Goal: Task Accomplishment & Management: Manage account settings

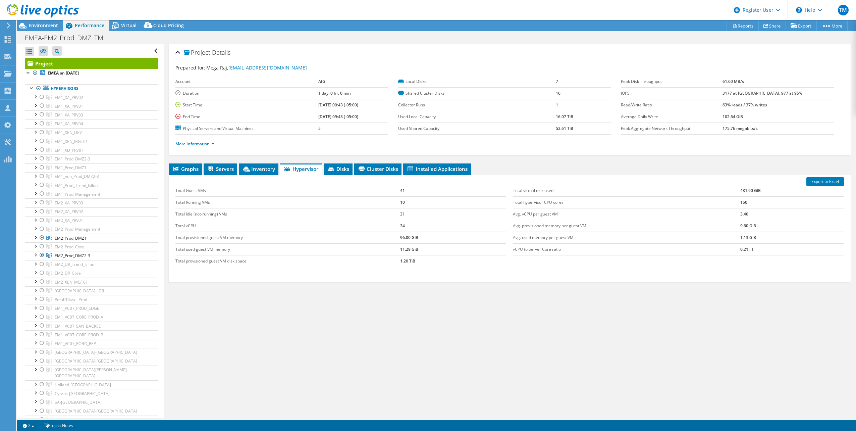
select select "USD"
click at [6, 39] on icon at bounding box center [8, 39] width 8 height 6
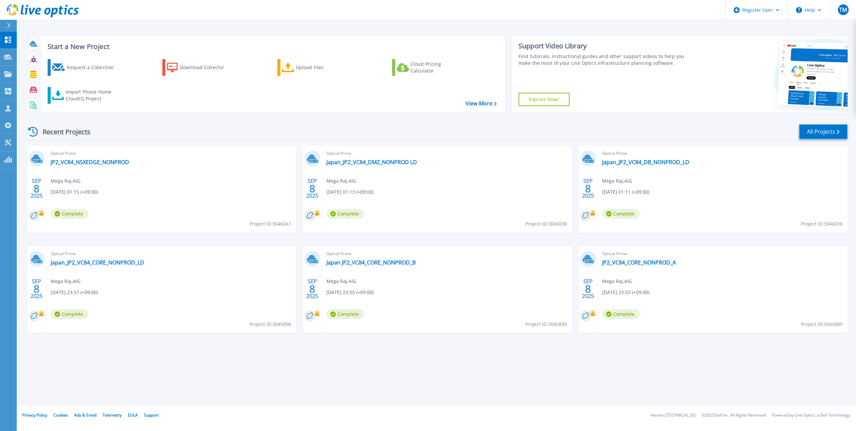
click at [819, 132] on link "All Projects" at bounding box center [823, 131] width 49 height 15
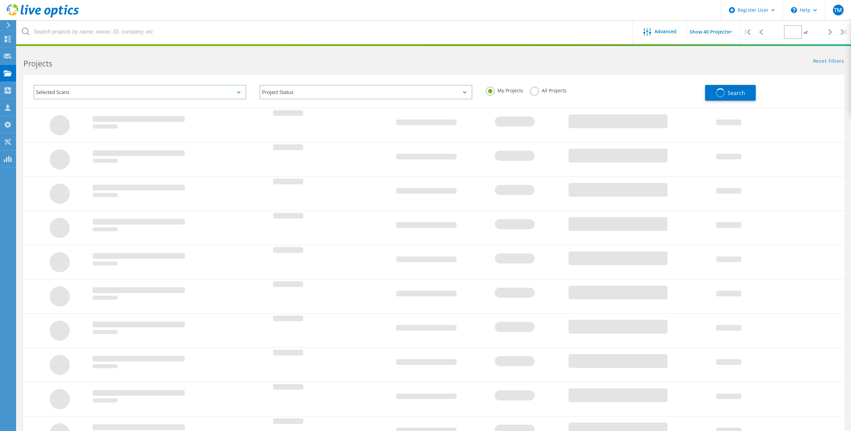
type input "2"
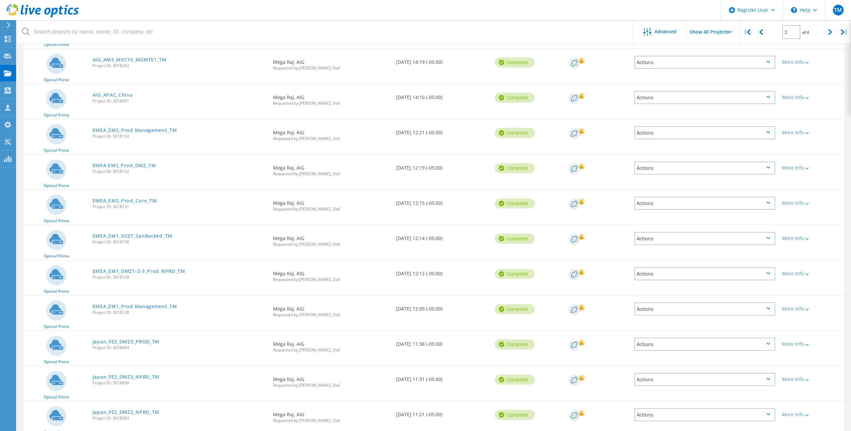
scroll to position [537, 0]
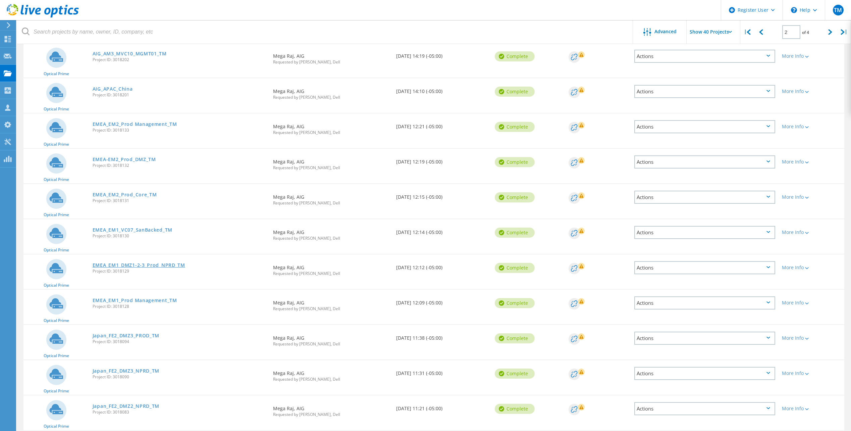
click at [150, 265] on link "EMEA_EM1_DMZ1-2-3_Prod_NPRD_TM" at bounding box center [139, 265] width 93 height 5
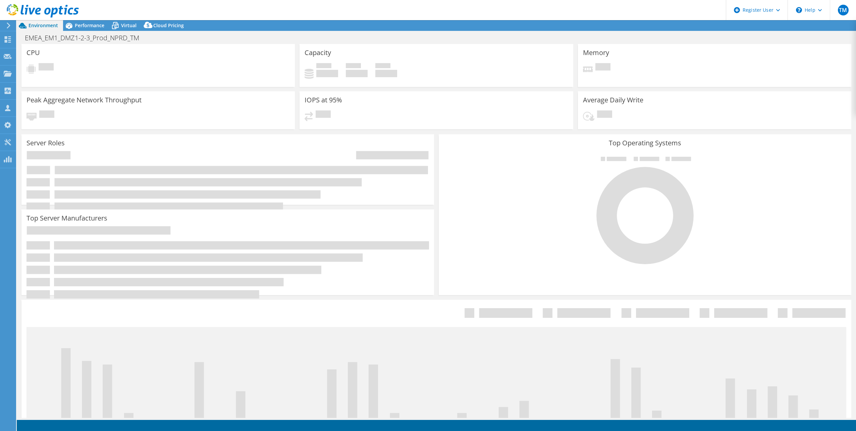
select select "USD"
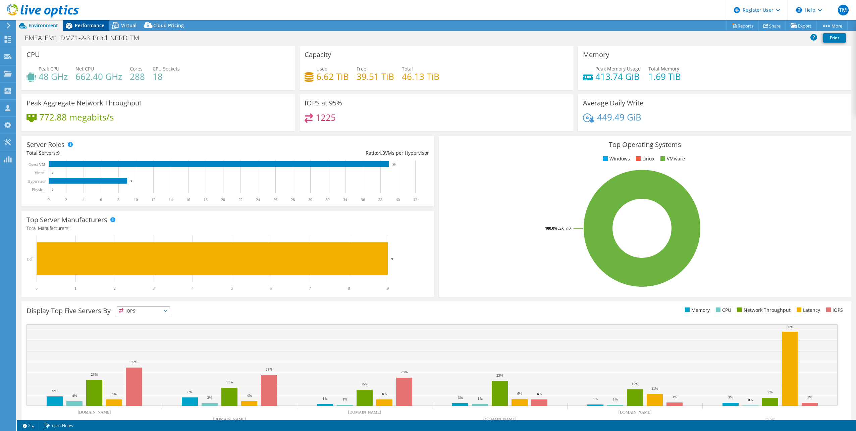
click at [87, 24] on span "Performance" at bounding box center [90, 25] width 30 height 6
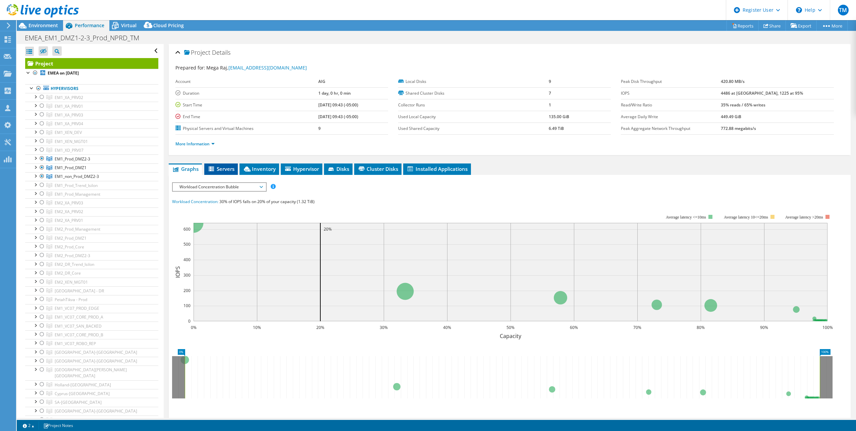
click at [222, 168] on span "Servers" at bounding box center [221, 168] width 27 height 7
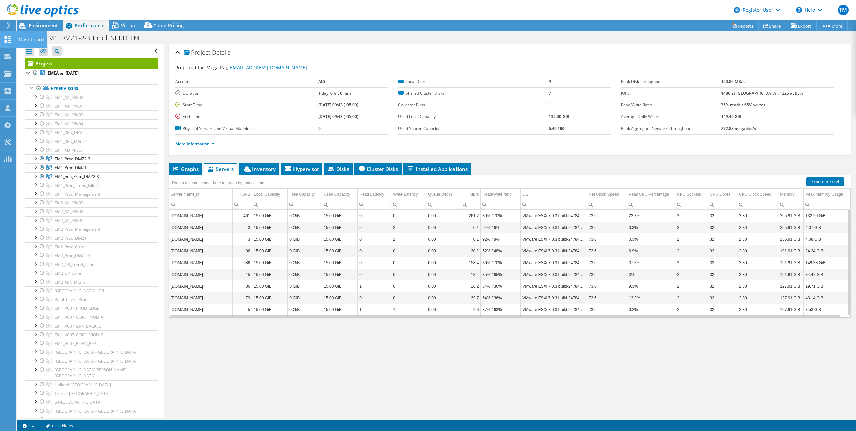
click at [8, 37] on icon at bounding box center [8, 39] width 8 height 6
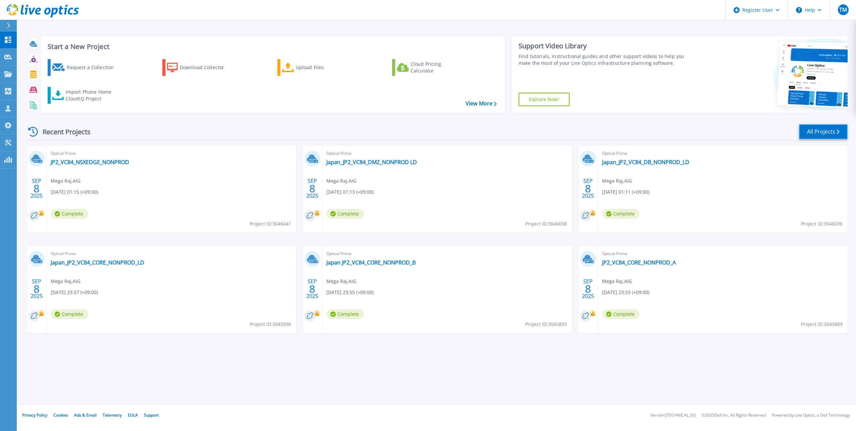
click at [828, 134] on link "All Projects" at bounding box center [823, 131] width 49 height 15
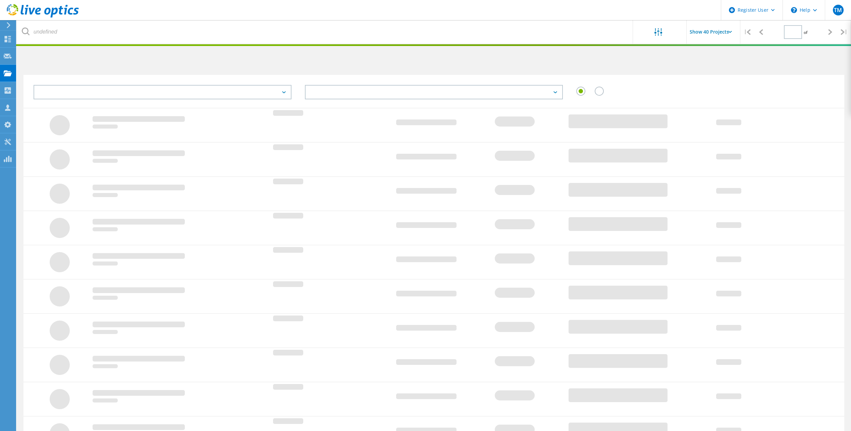
type input "2"
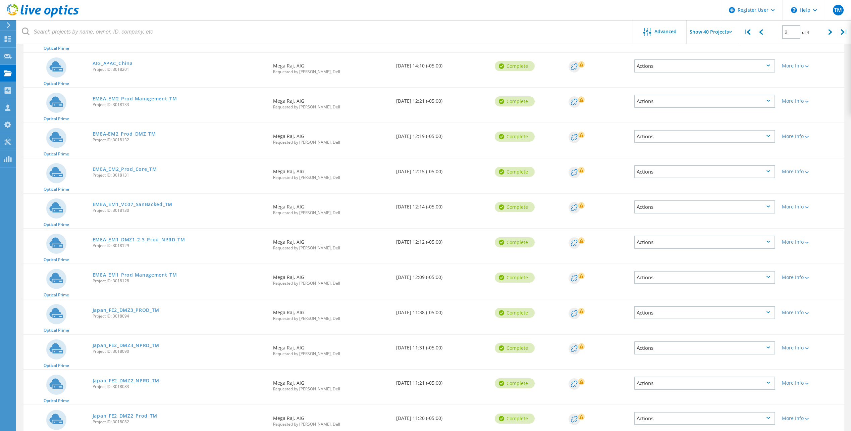
scroll to position [570, 0]
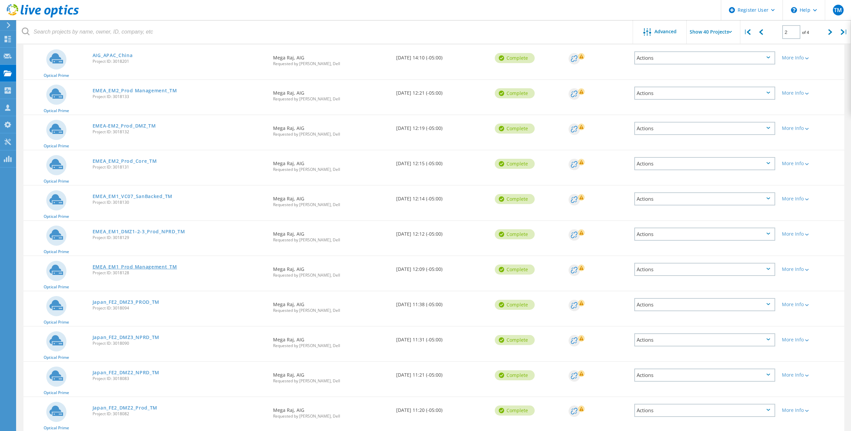
click at [149, 266] on link "EMEA_EM1_Prod Management_TM" at bounding box center [135, 266] width 85 height 5
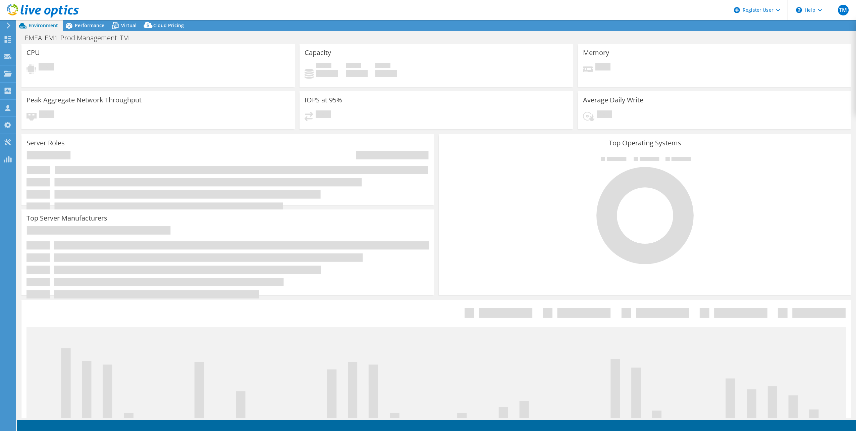
select select "USD"
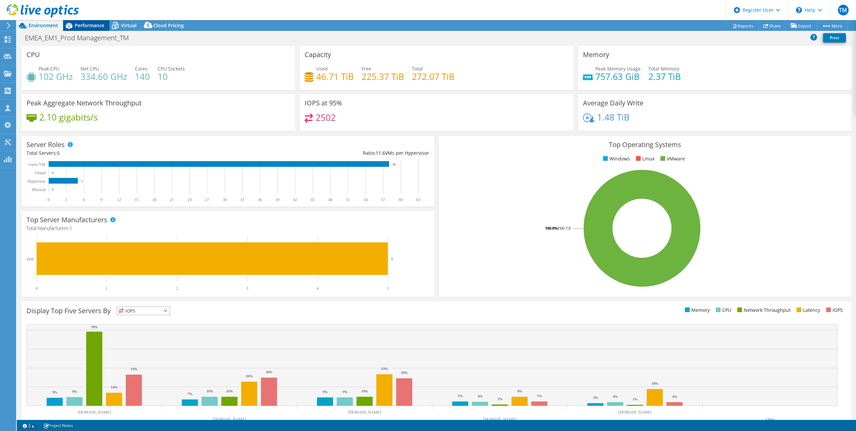
click at [87, 26] on span "Performance" at bounding box center [90, 25] width 30 height 6
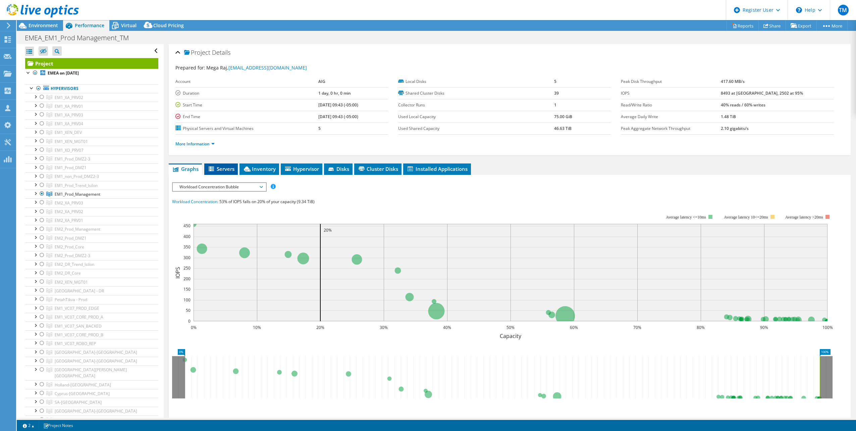
click at [220, 170] on span "Servers" at bounding box center [221, 168] width 27 height 7
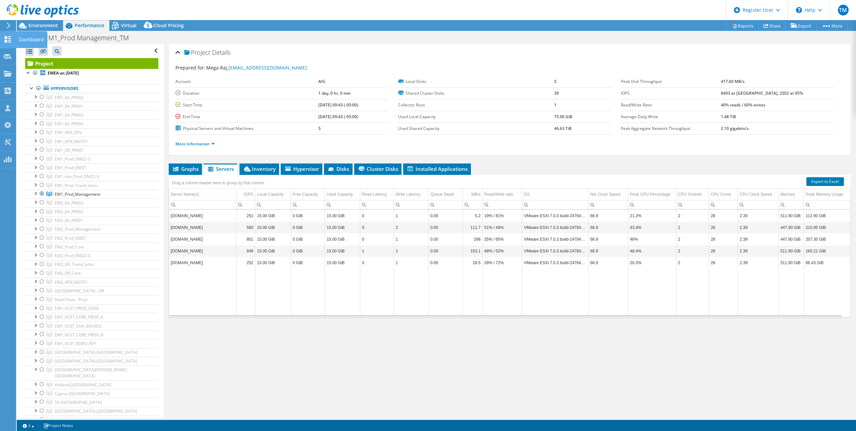
click at [7, 37] on icon at bounding box center [8, 39] width 8 height 6
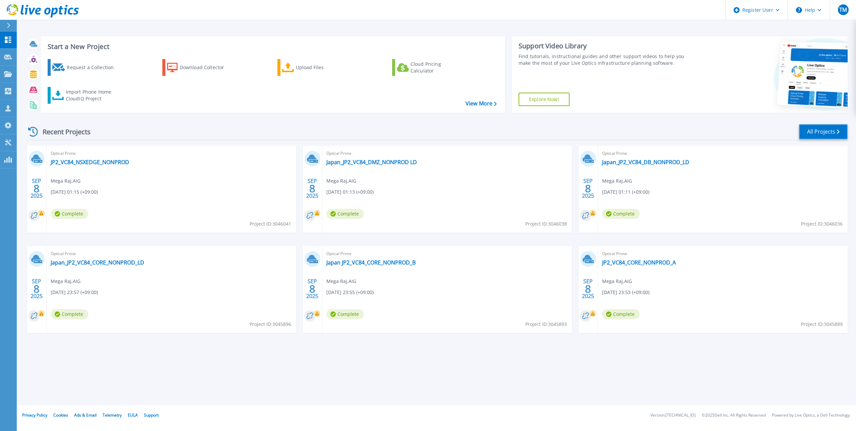
click at [827, 129] on link "All Projects" at bounding box center [823, 131] width 49 height 15
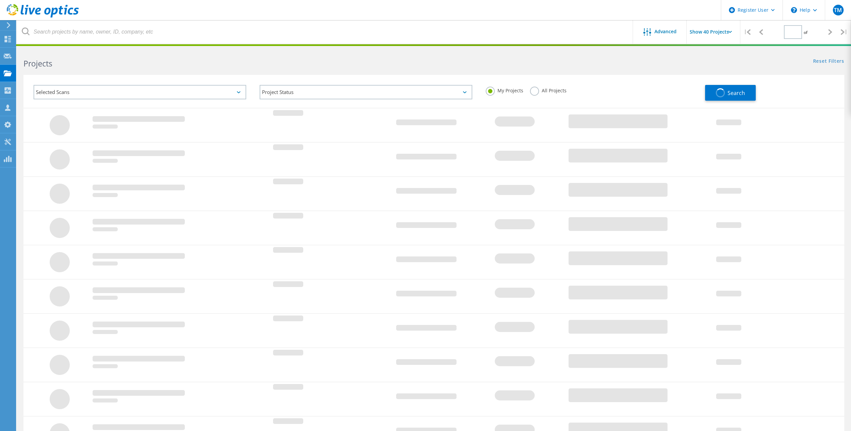
type input "2"
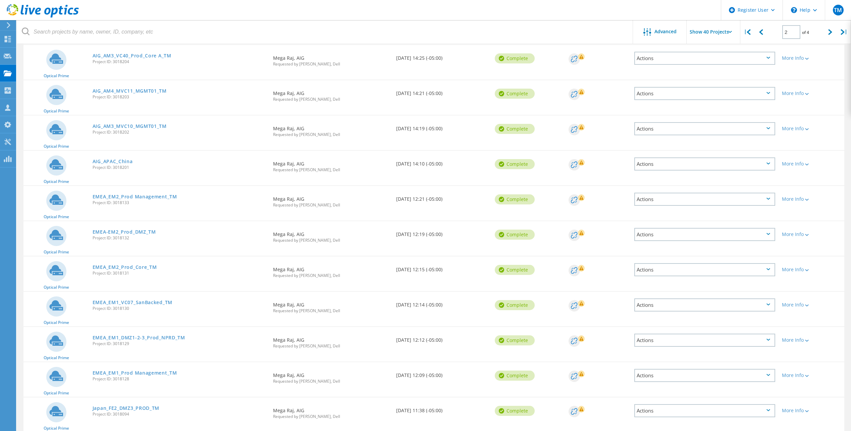
scroll to position [470, 0]
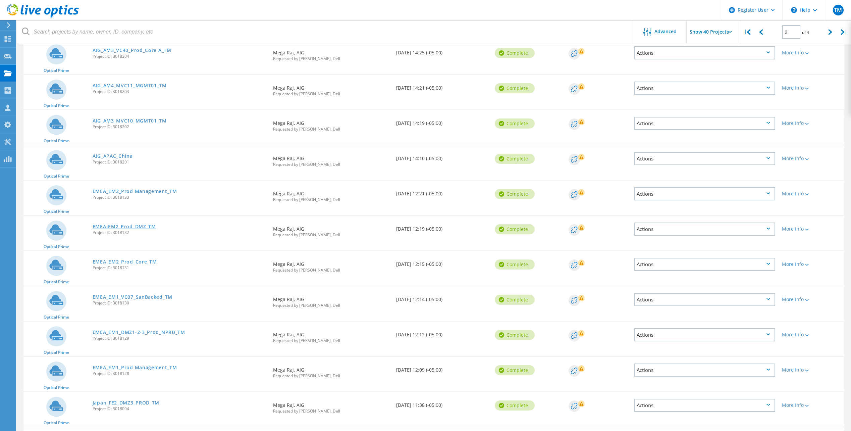
click at [123, 227] on link "EMEA-EM2_Prod_DMZ_TM" at bounding box center [124, 226] width 63 height 5
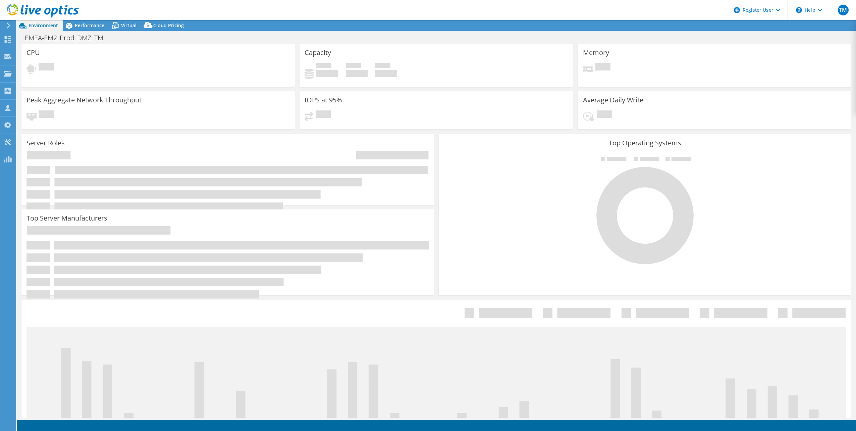
select select "USD"
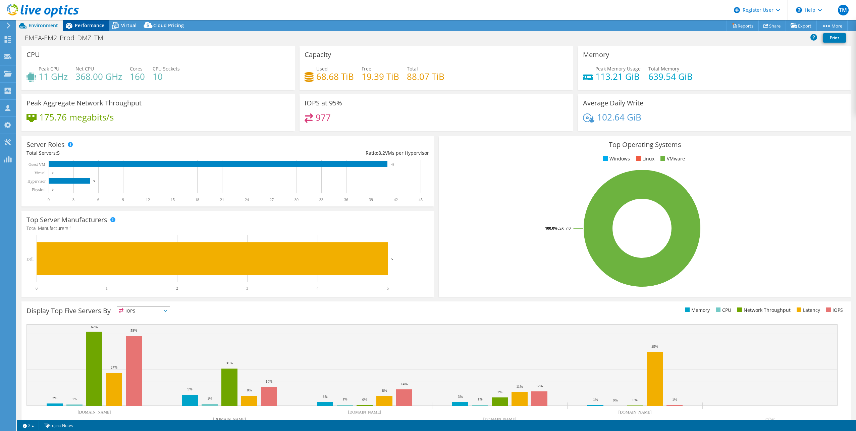
click at [90, 25] on span "Performance" at bounding box center [90, 25] width 30 height 6
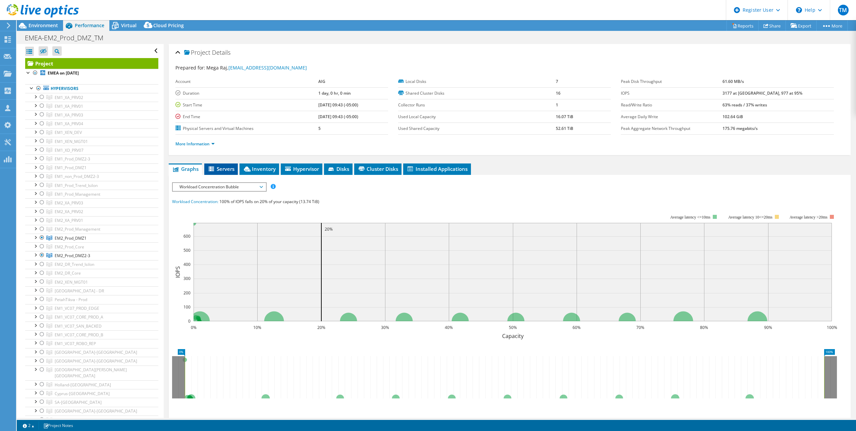
click at [217, 169] on span "Servers" at bounding box center [221, 168] width 27 height 7
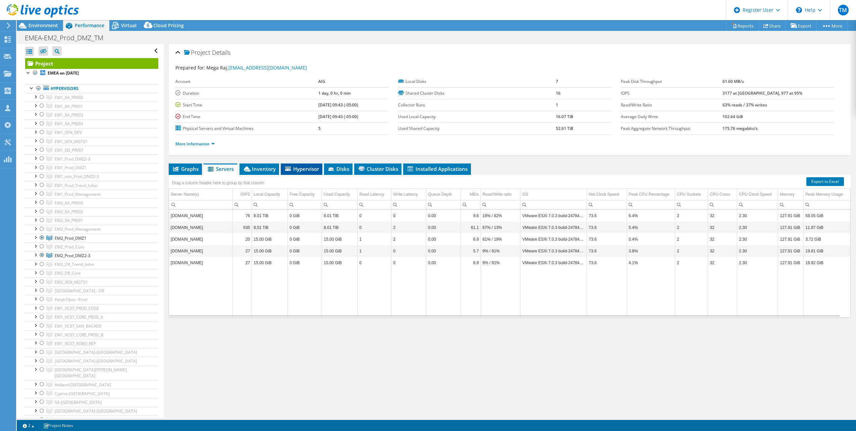
click at [302, 167] on span "Hypervisor" at bounding box center [301, 168] width 35 height 7
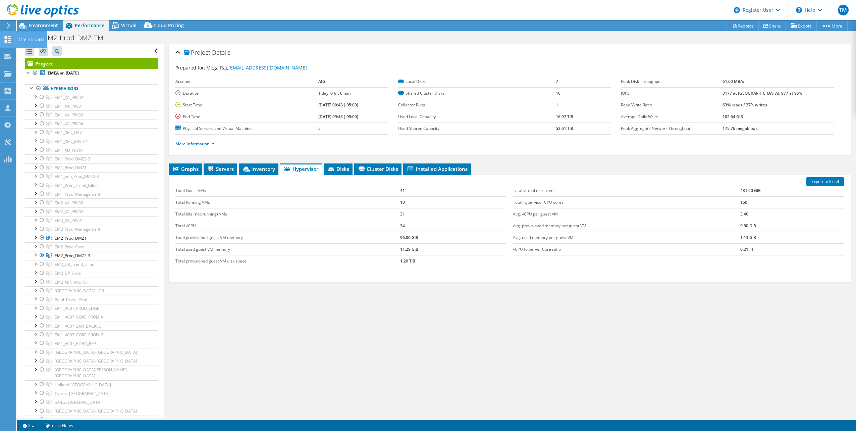
click at [5, 40] on use at bounding box center [8, 39] width 6 height 6
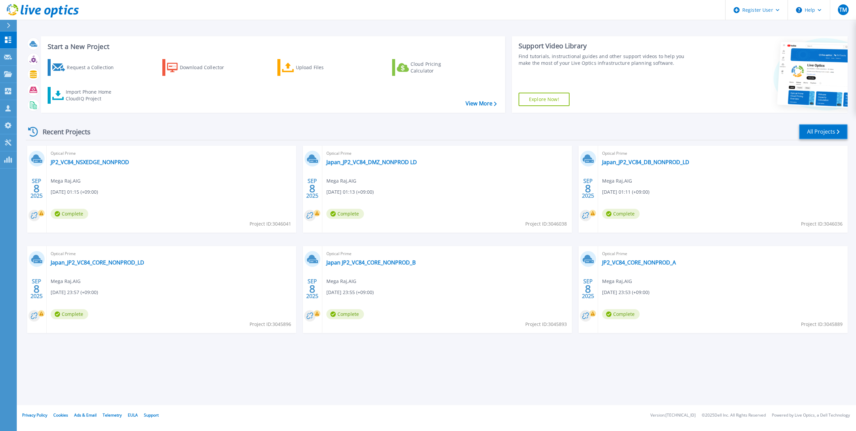
click at [821, 132] on link "All Projects" at bounding box center [823, 131] width 49 height 15
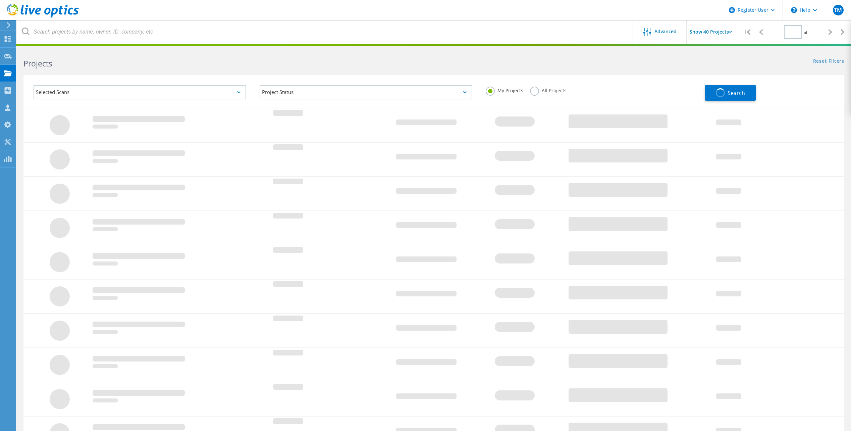
type input "2"
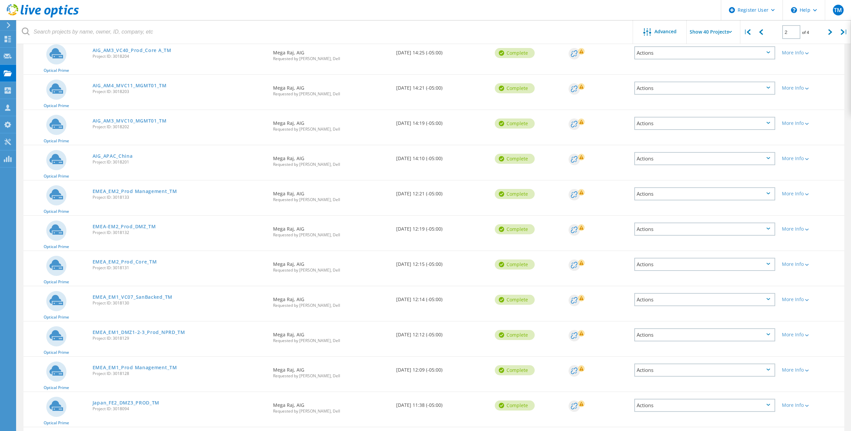
scroll to position [503, 0]
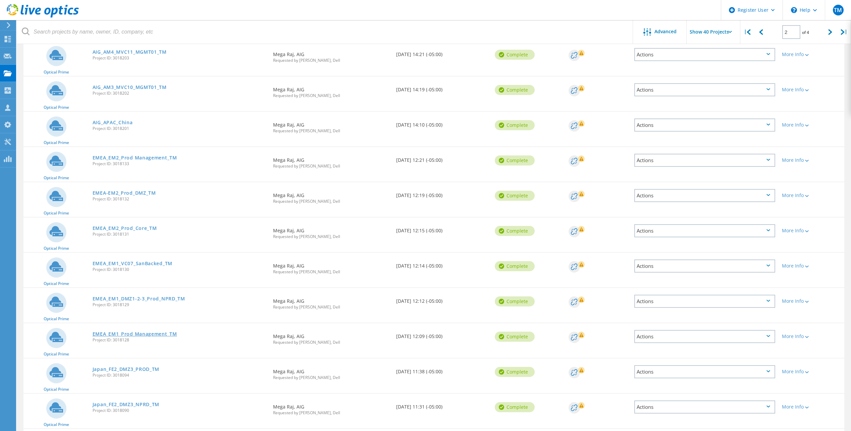
click at [146, 333] on link "EMEA_EM1_Prod Management_TM" at bounding box center [135, 333] width 85 height 5
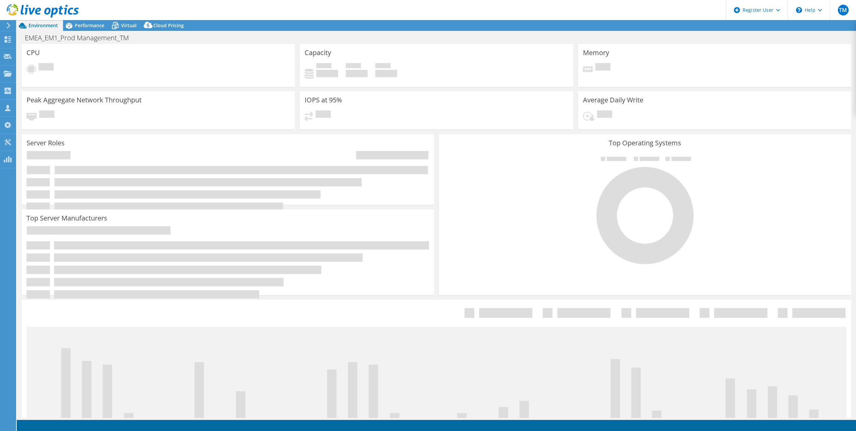
select select "USD"
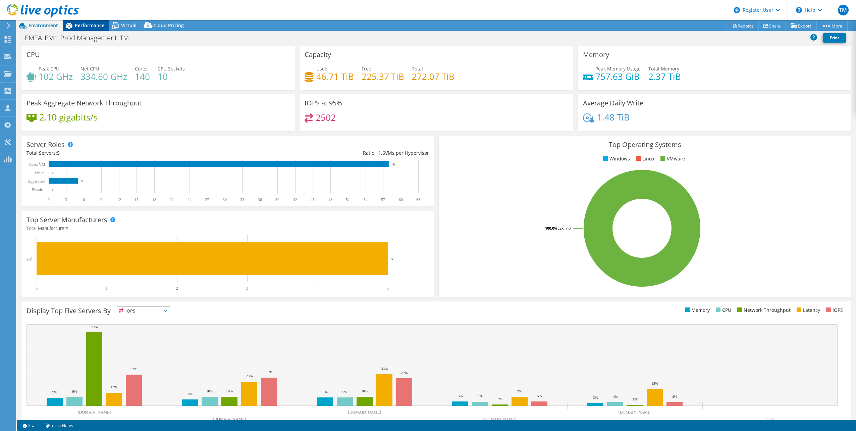
click at [91, 24] on span "Performance" at bounding box center [90, 25] width 30 height 6
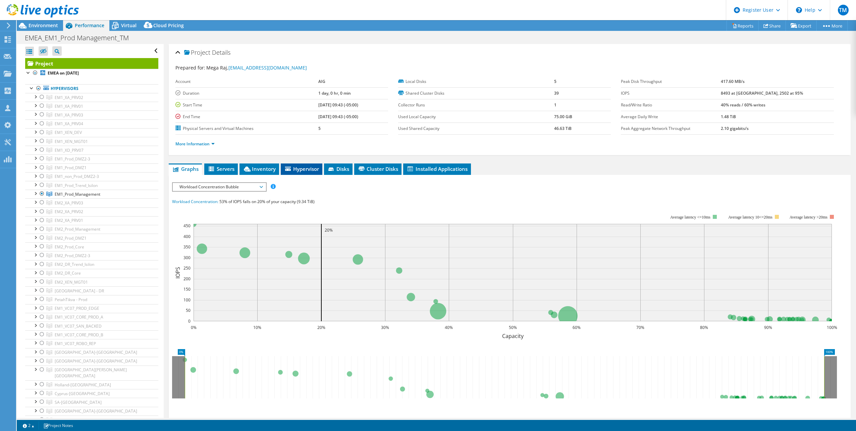
click at [297, 169] on span "Hypervisor" at bounding box center [301, 168] width 35 height 7
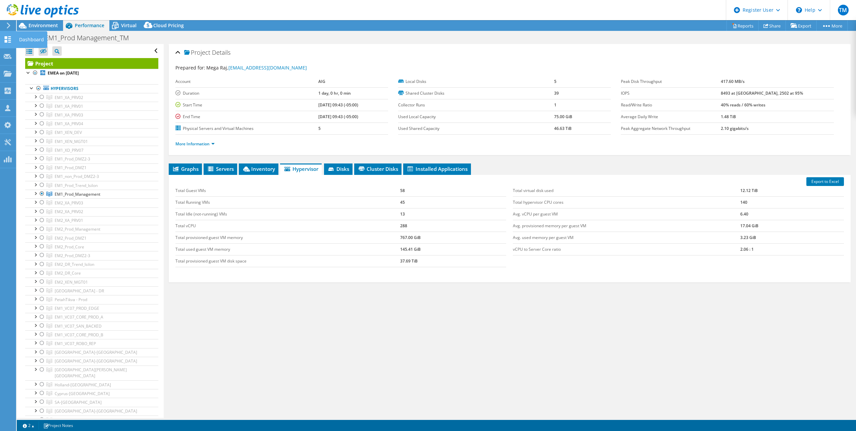
click at [7, 37] on use at bounding box center [8, 39] width 6 height 6
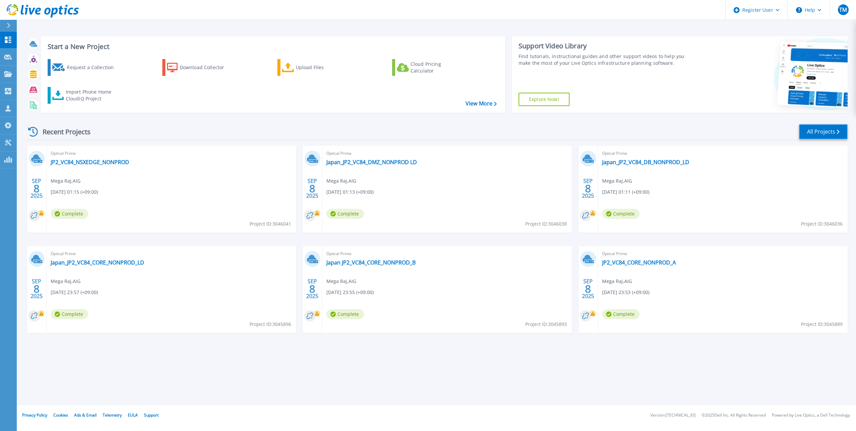
click at [818, 127] on link "All Projects" at bounding box center [823, 131] width 49 height 15
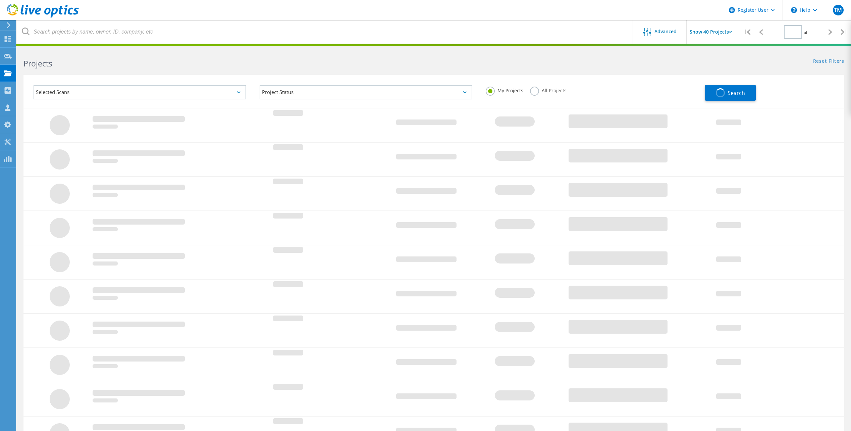
type input "2"
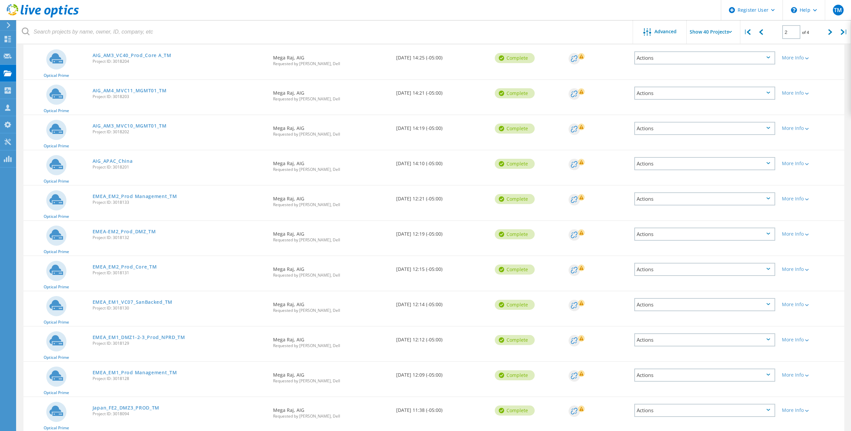
scroll to position [503, 0]
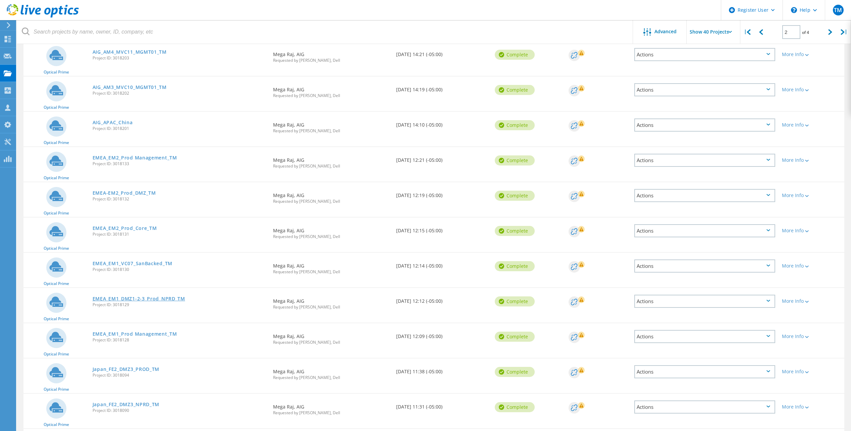
click at [143, 298] on link "EMEA_EM1_DMZ1-2-3_Prod_NPRD_TM" at bounding box center [139, 298] width 93 height 5
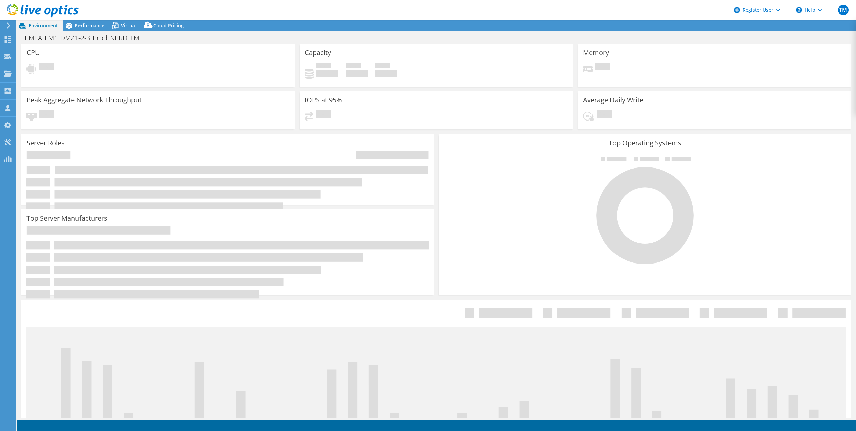
select select "USD"
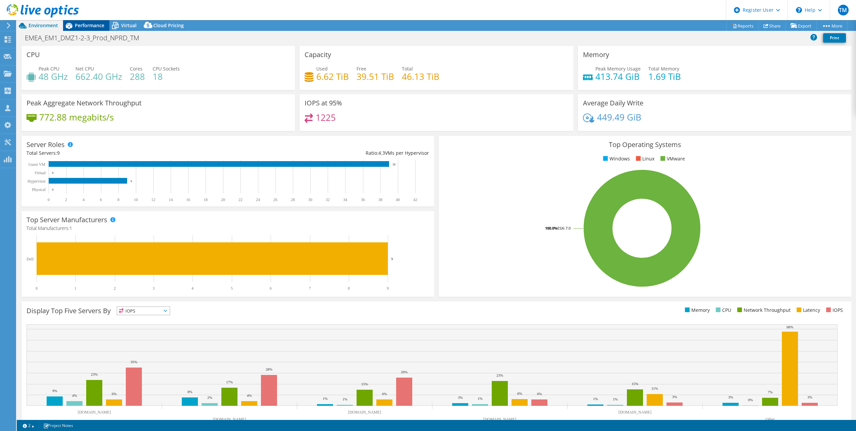
click at [79, 22] on span "Performance" at bounding box center [90, 25] width 30 height 6
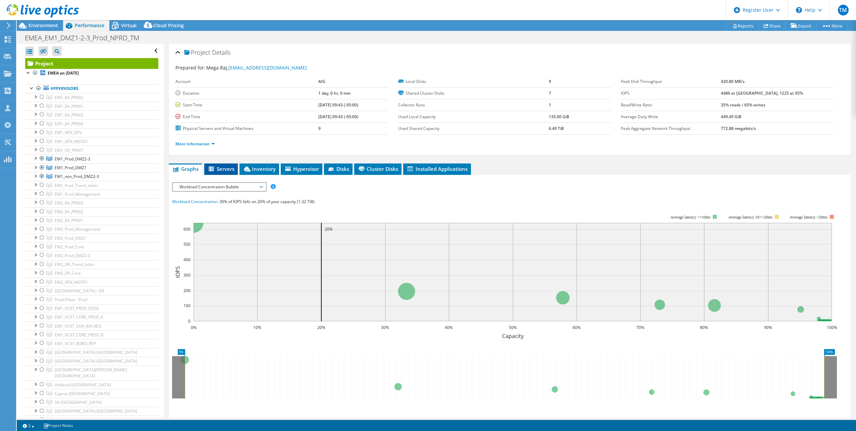
click at [221, 166] on span "Servers" at bounding box center [221, 168] width 27 height 7
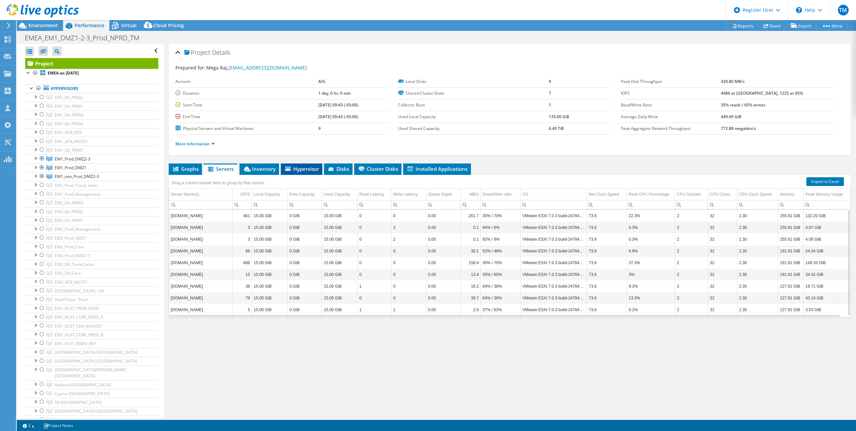
click at [295, 167] on span "Hypervisor" at bounding box center [301, 168] width 35 height 7
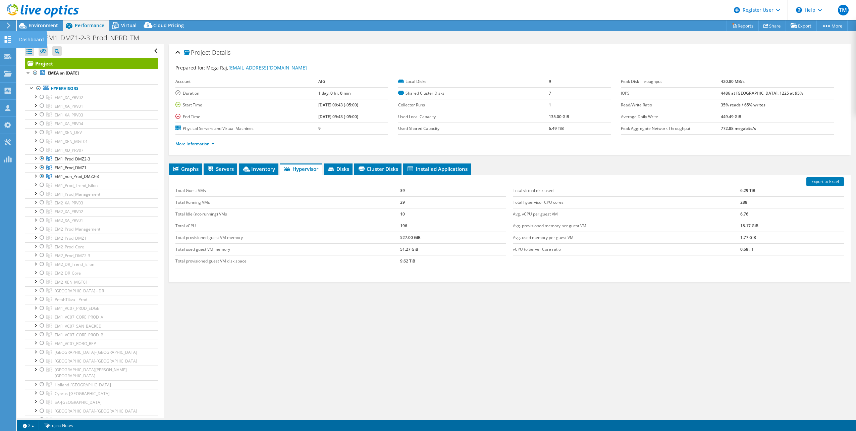
click at [8, 38] on use at bounding box center [8, 39] width 6 height 6
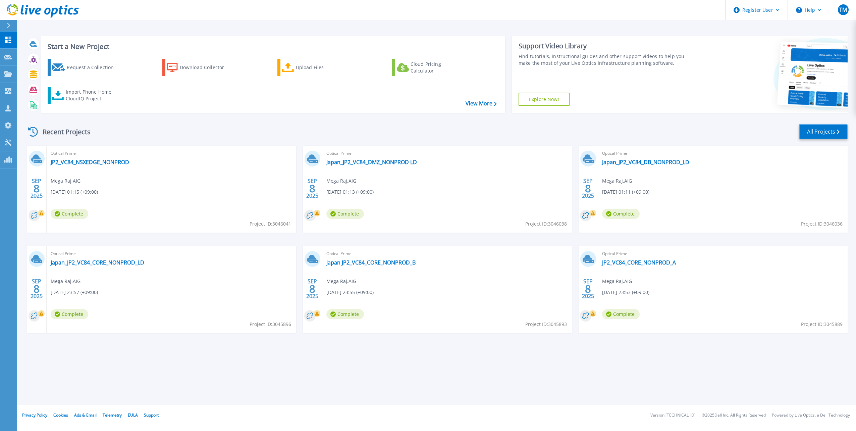
click at [820, 128] on link "All Projects" at bounding box center [823, 131] width 49 height 15
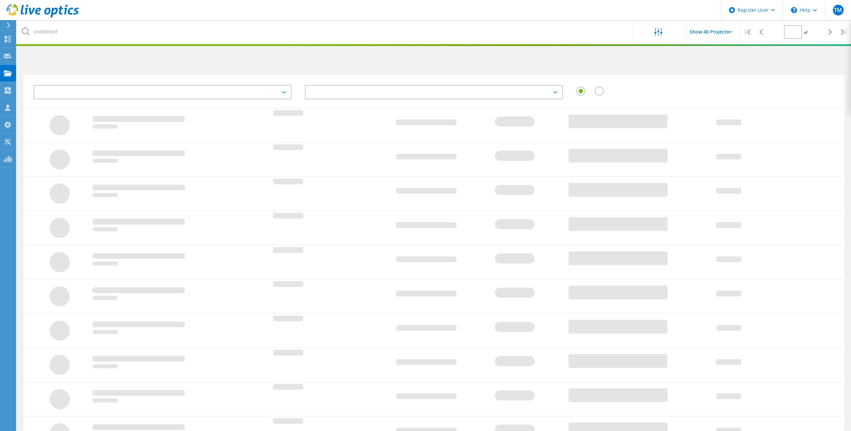
type input "2"
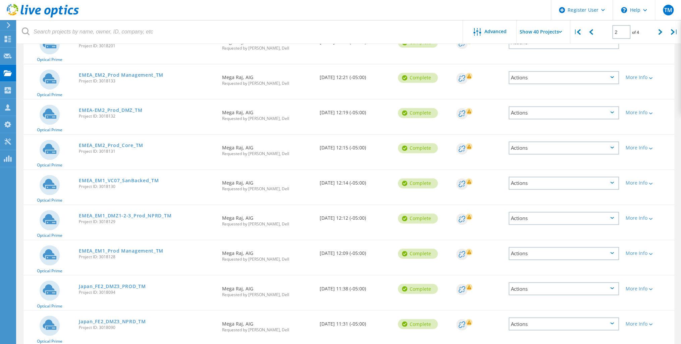
scroll to position [590, 0]
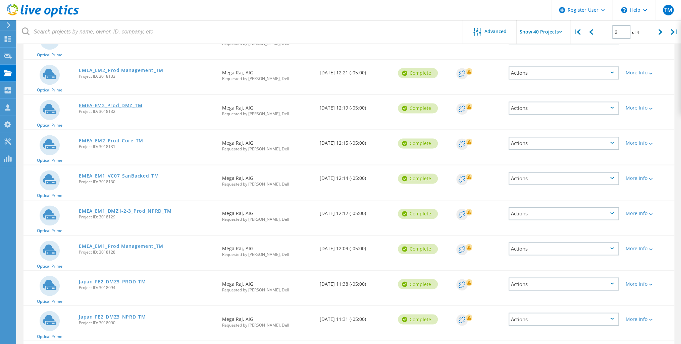
click at [117, 105] on link "EMEA-EM2_Prod_DMZ_TM" at bounding box center [110, 105] width 63 height 5
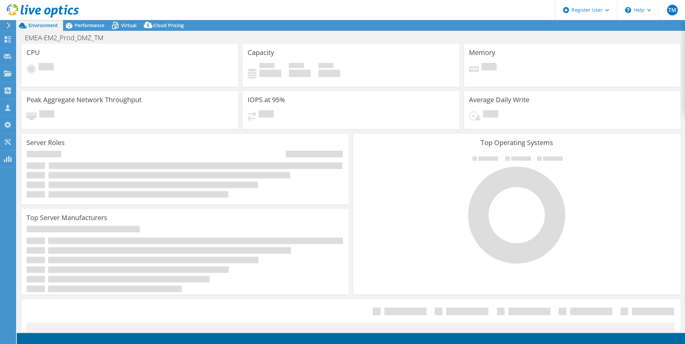
select select "USD"
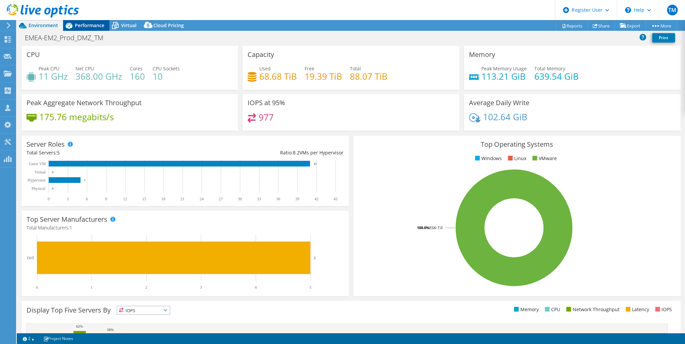
click at [86, 26] on span "Performance" at bounding box center [90, 25] width 30 height 6
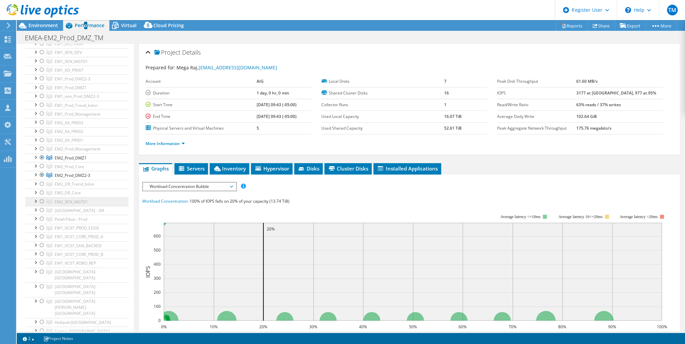
scroll to position [80, 0]
click at [193, 169] on span "Servers" at bounding box center [191, 168] width 27 height 7
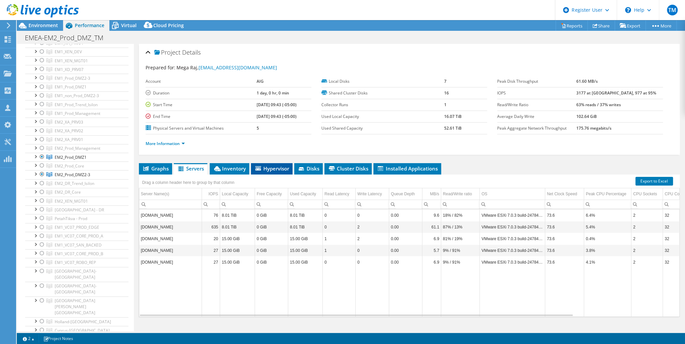
click at [268, 169] on span "Hypervisor" at bounding box center [271, 168] width 35 height 7
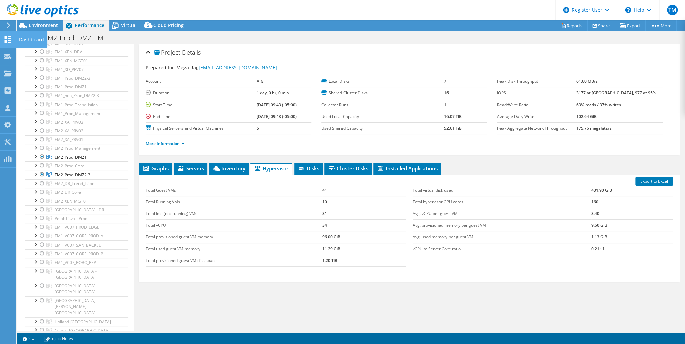
click at [7, 39] on use at bounding box center [8, 39] width 6 height 6
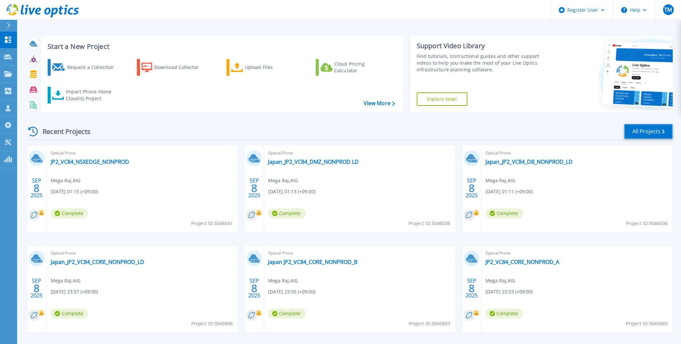
drag, startPoint x: 640, startPoint y: 128, endPoint x: 622, endPoint y: 131, distance: 18.3
click at [640, 129] on link "All Projects" at bounding box center [648, 131] width 49 height 15
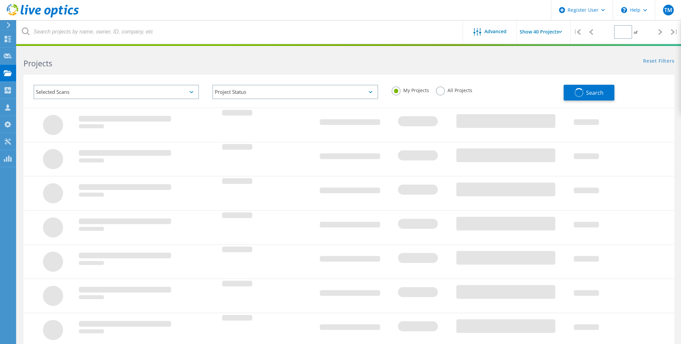
type input "2"
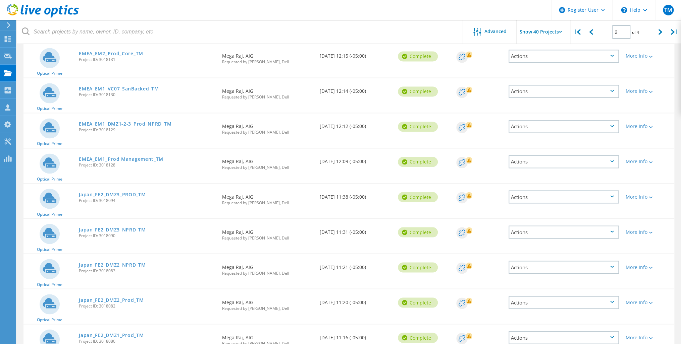
scroll to position [698, 0]
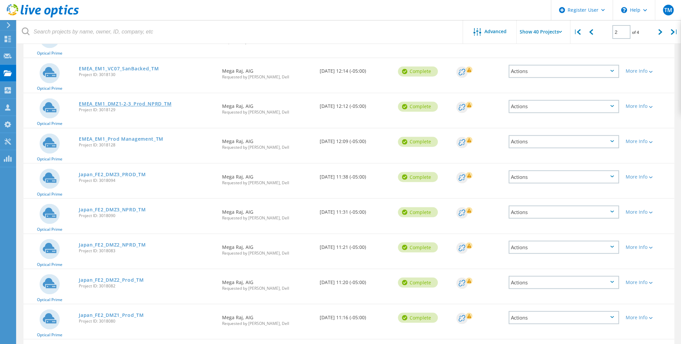
click at [125, 102] on link "EMEA_EM1_DMZ1-2-3_Prod_NPRD_TM" at bounding box center [125, 104] width 93 height 5
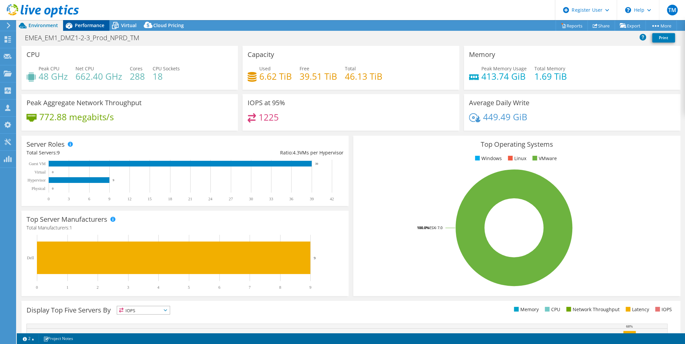
click at [92, 26] on span "Performance" at bounding box center [90, 25] width 30 height 6
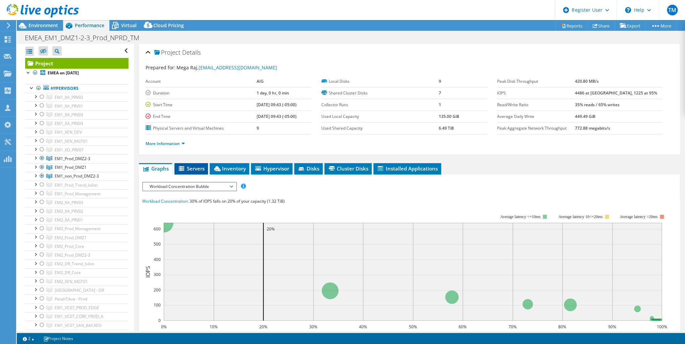
click at [197, 166] on span "Servers" at bounding box center [191, 168] width 27 height 7
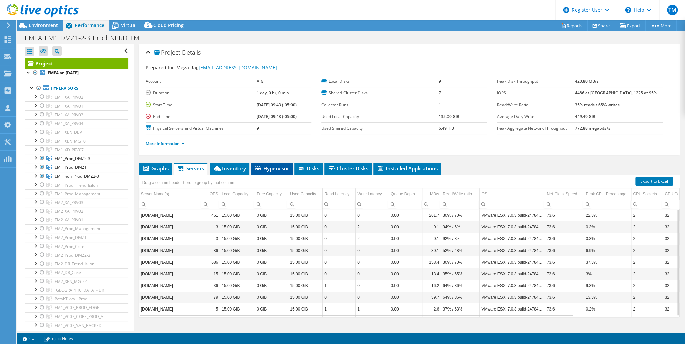
click at [264, 166] on span "Hypervisor" at bounding box center [271, 168] width 35 height 7
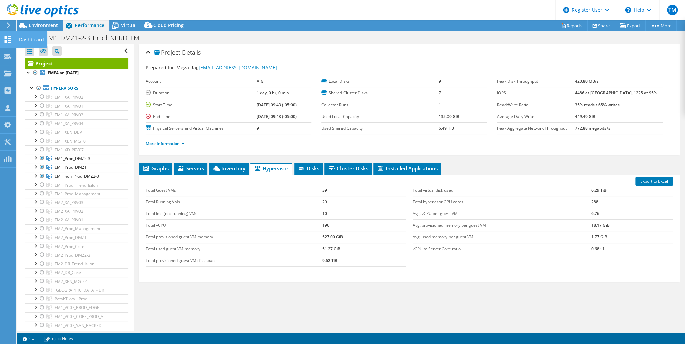
click at [5, 36] on use at bounding box center [8, 39] width 6 height 6
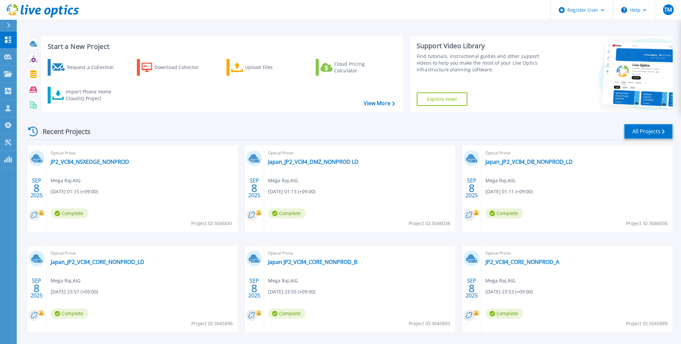
click at [656, 128] on link "All Projects" at bounding box center [648, 131] width 49 height 15
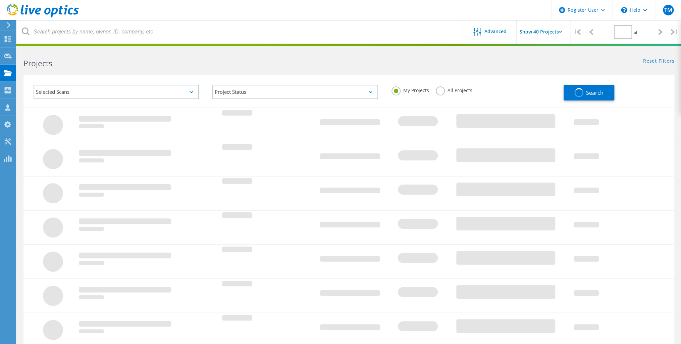
type input "2"
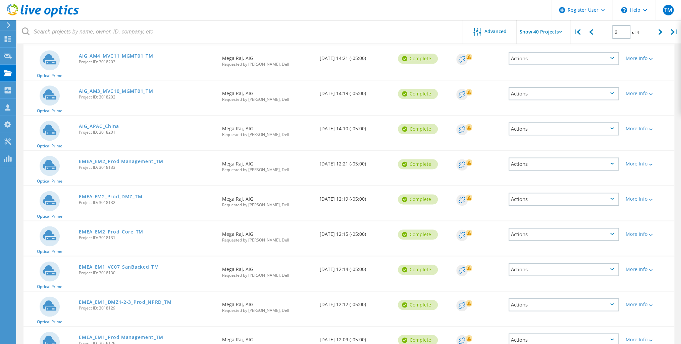
scroll to position [563, 0]
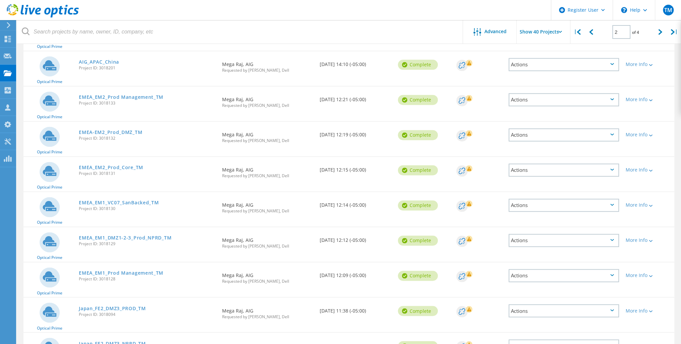
drag, startPoint x: 126, startPoint y: 166, endPoint x: 132, endPoint y: 187, distance: 22.2
click at [127, 166] on link "EMEA_EM2_Prod_Core_TM" at bounding box center [111, 167] width 64 height 5
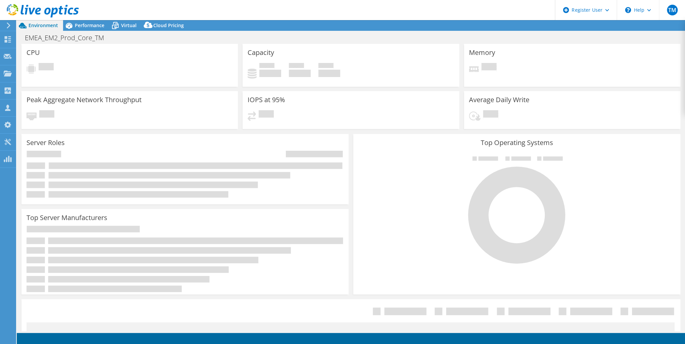
select select "USD"
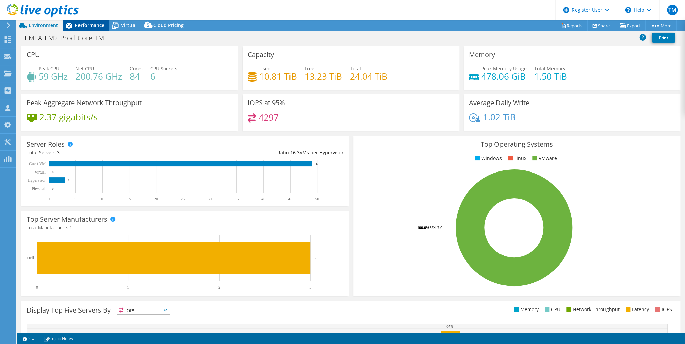
click at [92, 29] on div "Performance" at bounding box center [86, 25] width 46 height 11
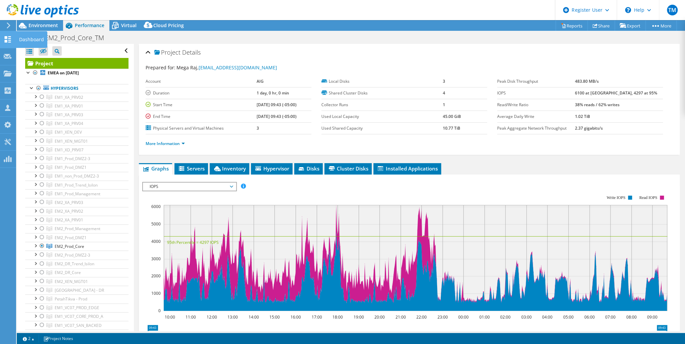
click at [9, 38] on use at bounding box center [8, 39] width 6 height 6
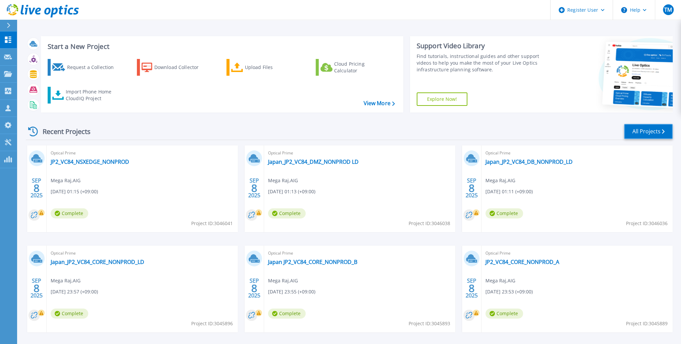
click at [655, 133] on link "All Projects" at bounding box center [648, 131] width 49 height 15
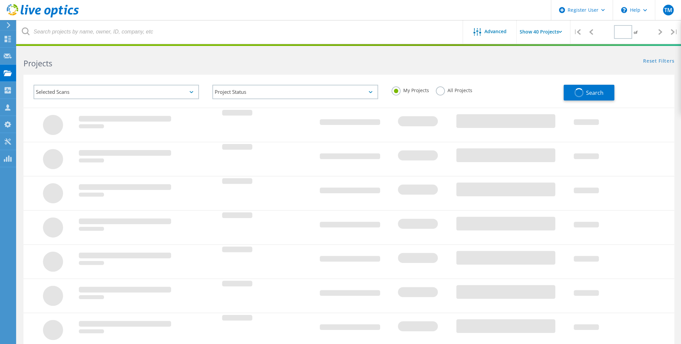
type input "2"
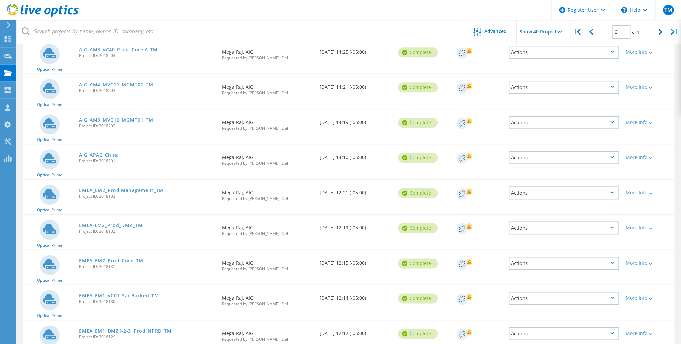
scroll to position [456, 0]
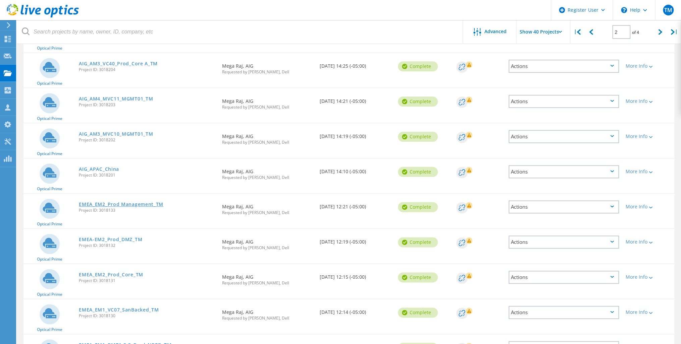
click at [129, 204] on link "EMEA_EM2_Prod Management_TM" at bounding box center [121, 204] width 85 height 5
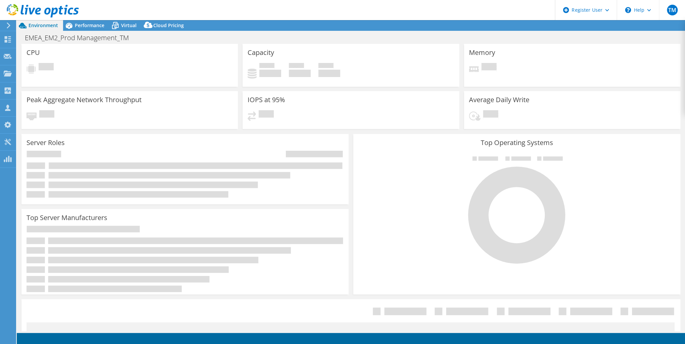
select select "USD"
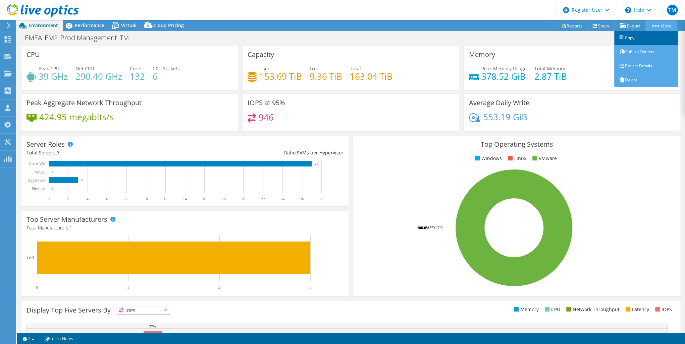
click at [629, 39] on link "Copy" at bounding box center [646, 38] width 64 height 14
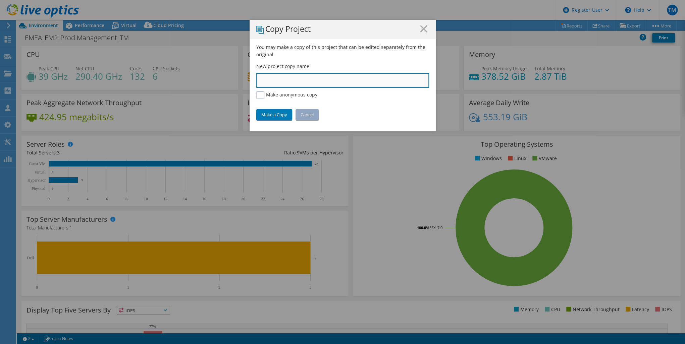
click at [283, 83] on input "text" at bounding box center [342, 80] width 173 height 15
type input "EM2 Prod Core_ Management"
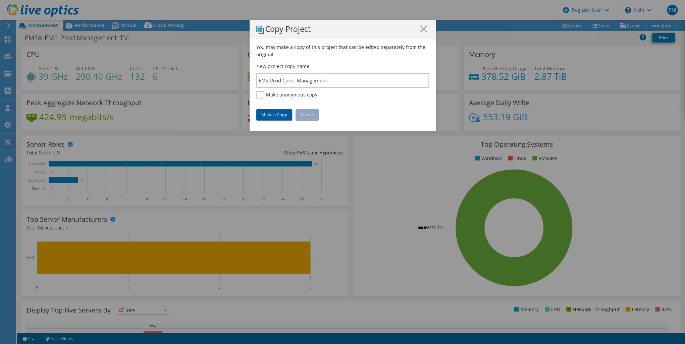
click at [269, 110] on link "Make a Copy" at bounding box center [274, 114] width 36 height 11
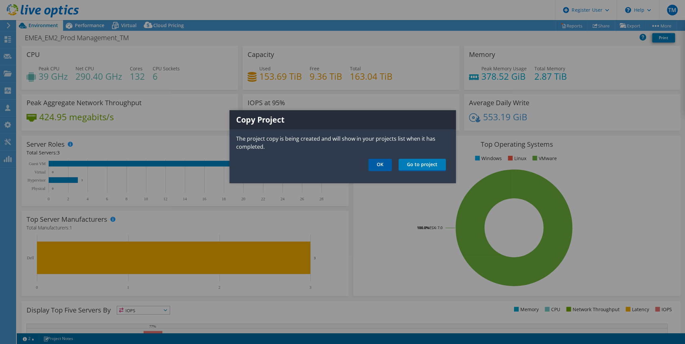
click at [384, 164] on link "OK" at bounding box center [379, 165] width 23 height 12
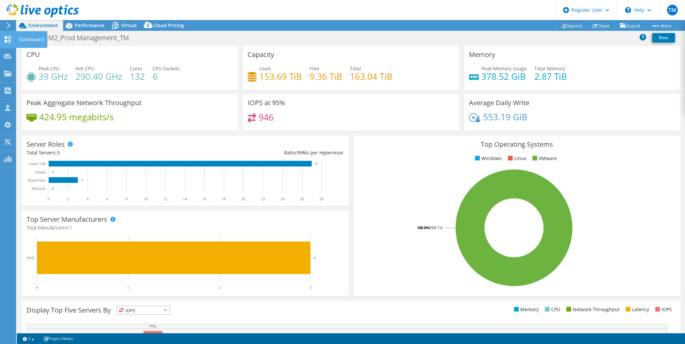
click at [11, 38] on icon at bounding box center [8, 39] width 8 height 6
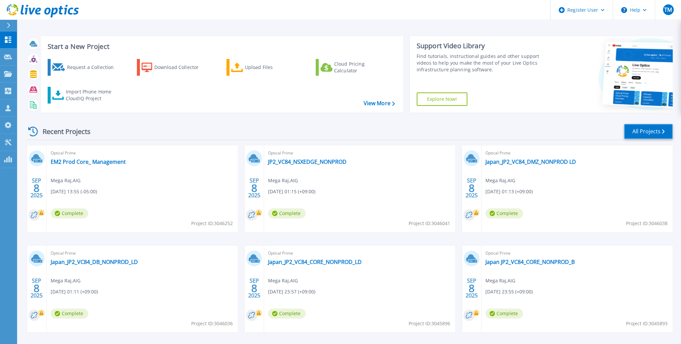
click at [652, 133] on link "All Projects" at bounding box center [648, 131] width 49 height 15
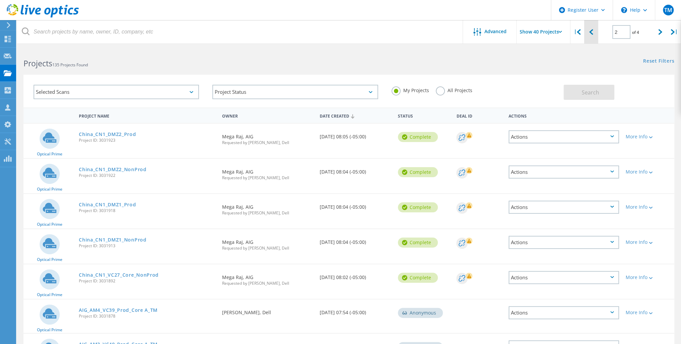
click at [593, 33] on div at bounding box center [591, 32] width 14 height 24
type input "1"
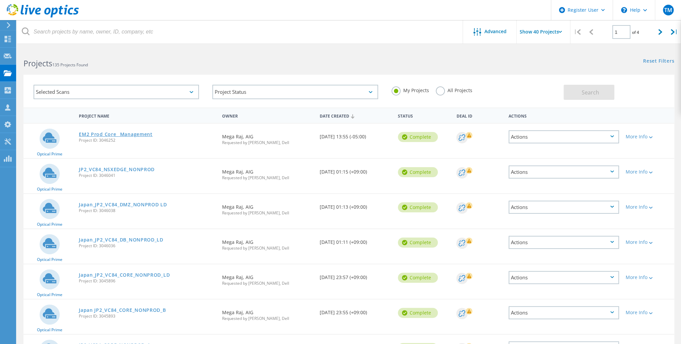
click at [101, 133] on link "EM2 Prod Core_ Management" at bounding box center [116, 134] width 74 height 5
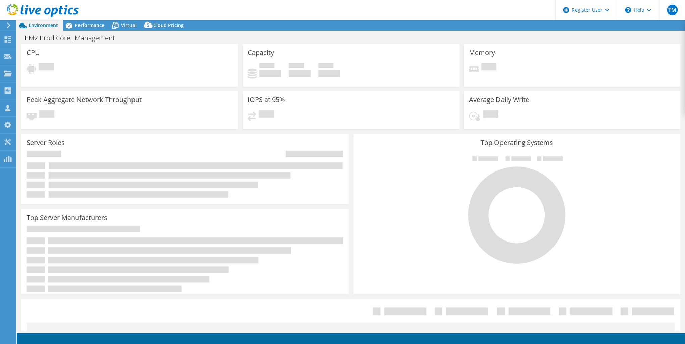
select select "USD"
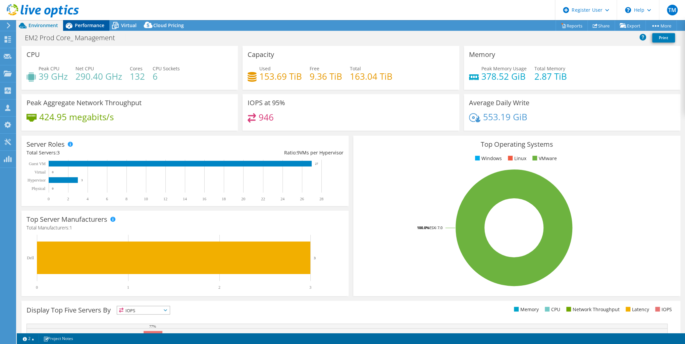
click at [85, 25] on span "Performance" at bounding box center [90, 25] width 30 height 6
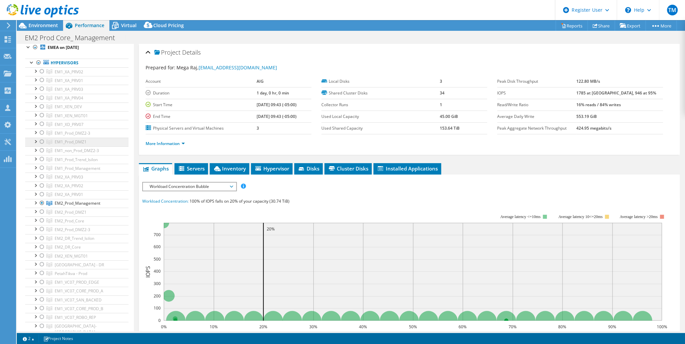
scroll to position [54, 0]
drag, startPoint x: 41, startPoint y: 190, endPoint x: 67, endPoint y: 226, distance: 44.8
click at [42, 190] on div at bounding box center [42, 192] width 7 height 8
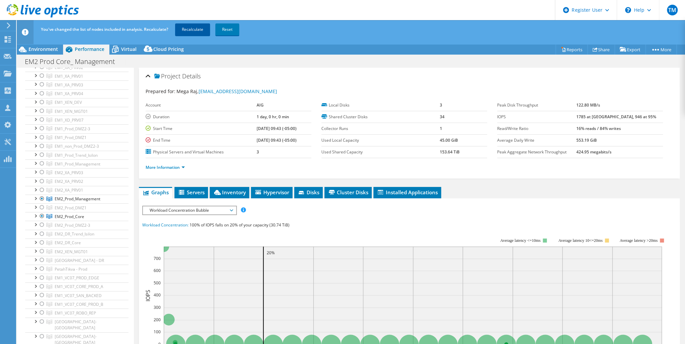
click at [189, 27] on link "Recalculate" at bounding box center [192, 29] width 35 height 12
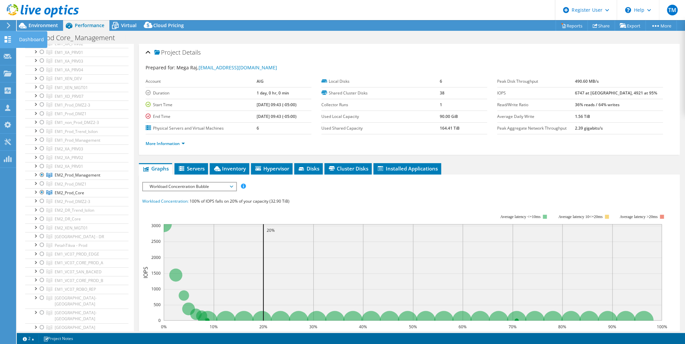
click at [8, 39] on icon at bounding box center [8, 39] width 8 height 6
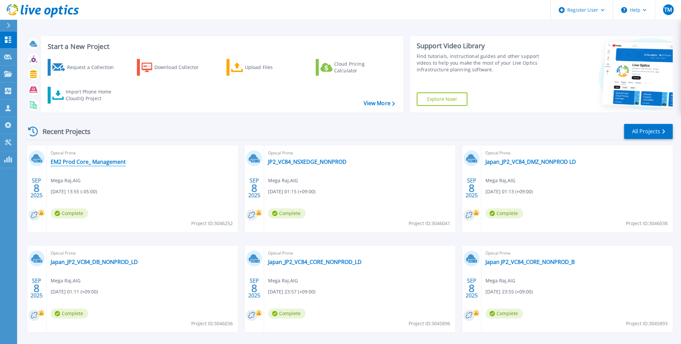
click at [77, 163] on link "EM2 Prod Core_ Management" at bounding box center [88, 162] width 75 height 7
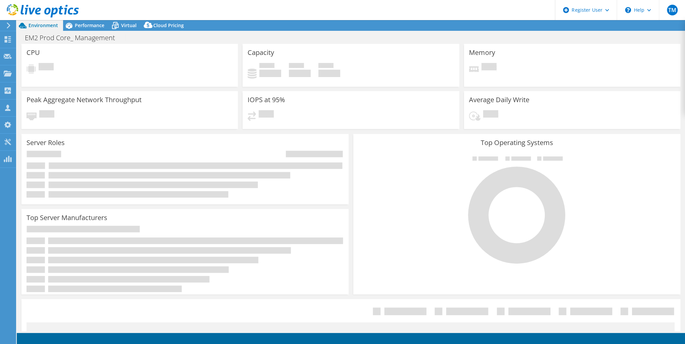
select select "USD"
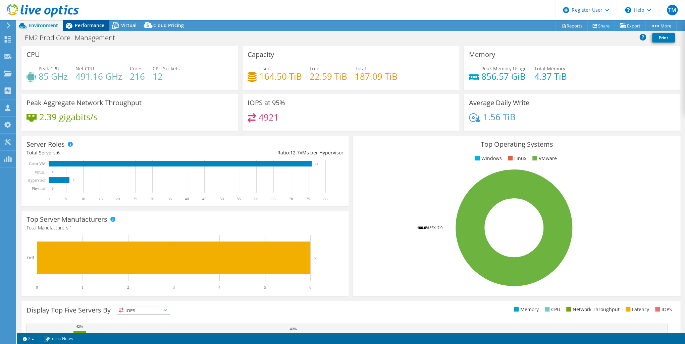
click at [85, 23] on span "Performance" at bounding box center [90, 25] width 30 height 6
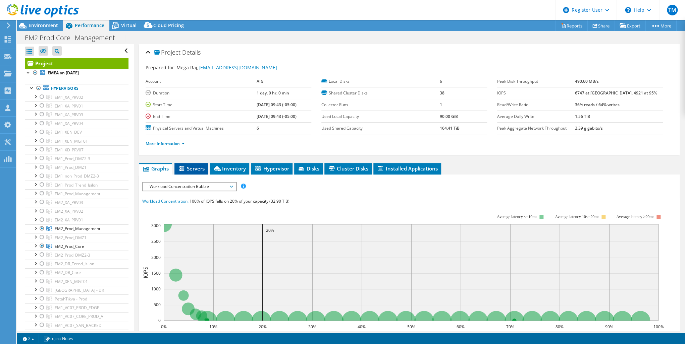
click at [196, 169] on span "Servers" at bounding box center [191, 168] width 27 height 7
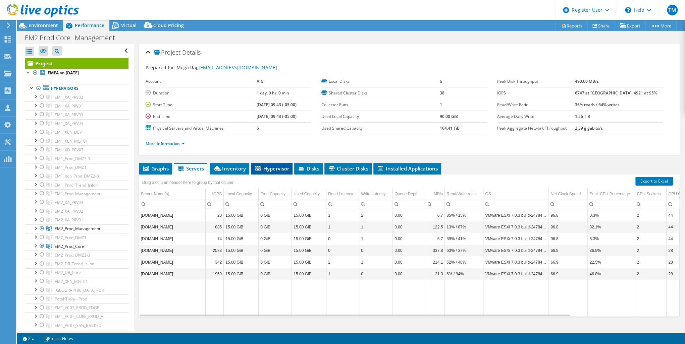
click at [275, 167] on span "Hypervisor" at bounding box center [271, 168] width 35 height 7
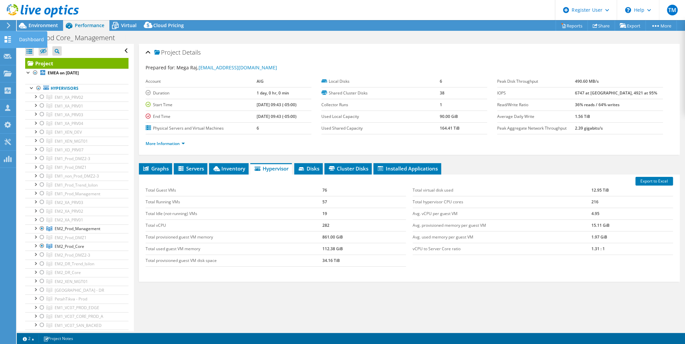
click at [8, 40] on use at bounding box center [8, 39] width 6 height 6
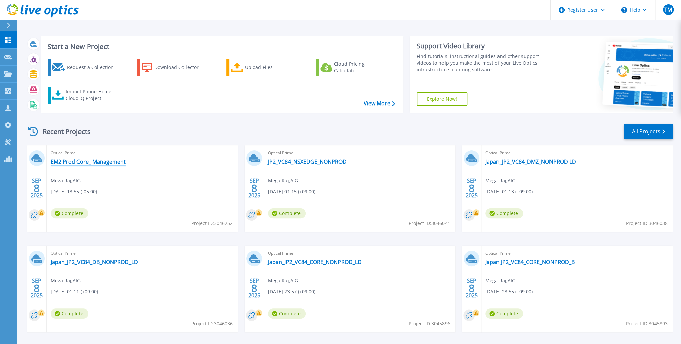
click at [79, 162] on link "EM2 Prod Core_ Management" at bounding box center [88, 162] width 75 height 7
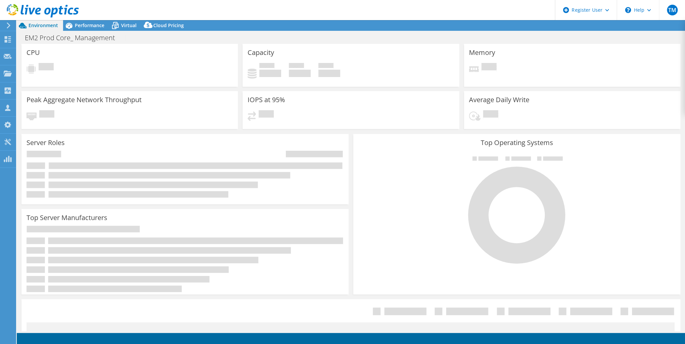
select select "USD"
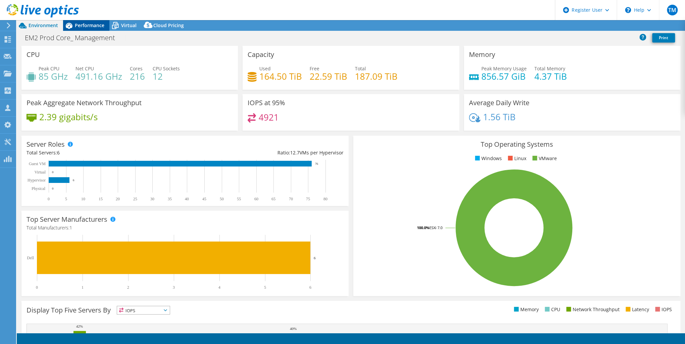
click at [88, 27] on span "Performance" at bounding box center [90, 25] width 30 height 6
